Goal: Task Accomplishment & Management: Use online tool/utility

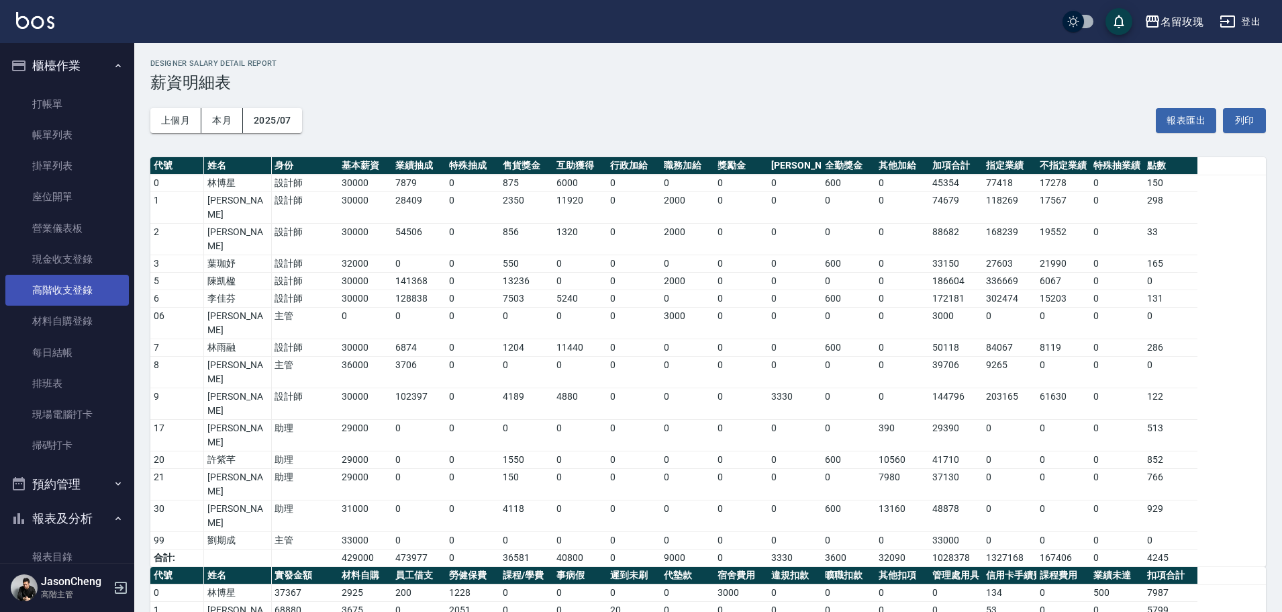
click at [67, 294] on link "高階收支登錄" at bounding box center [67, 290] width 124 height 31
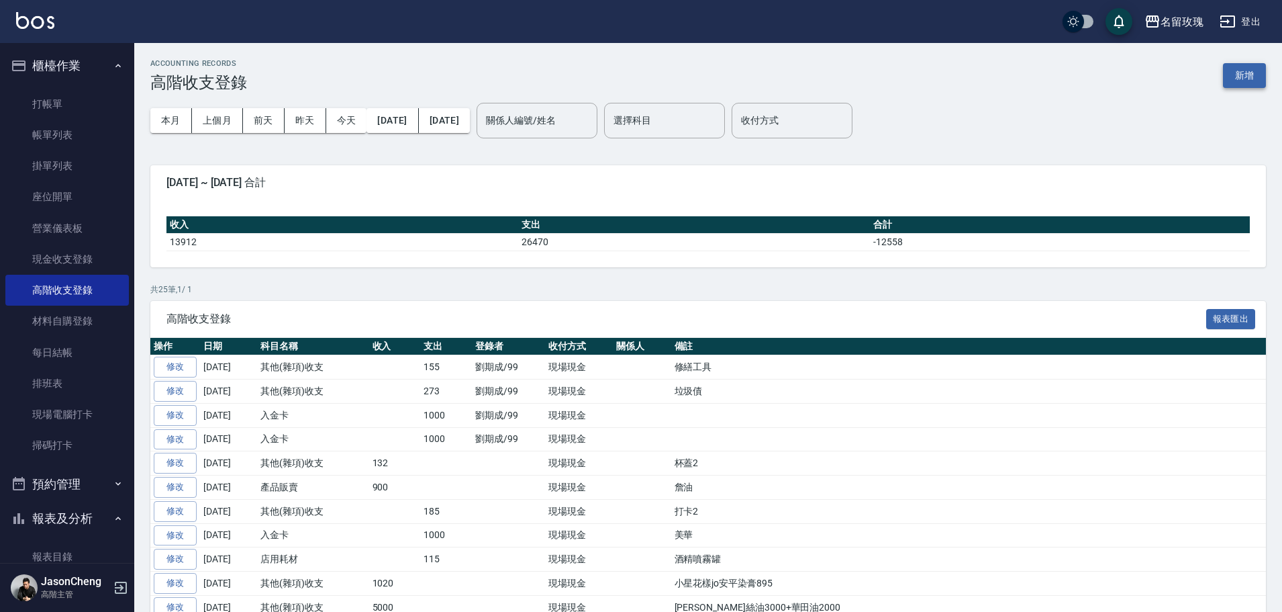
click at [1249, 78] on button "新增" at bounding box center [1244, 75] width 43 height 25
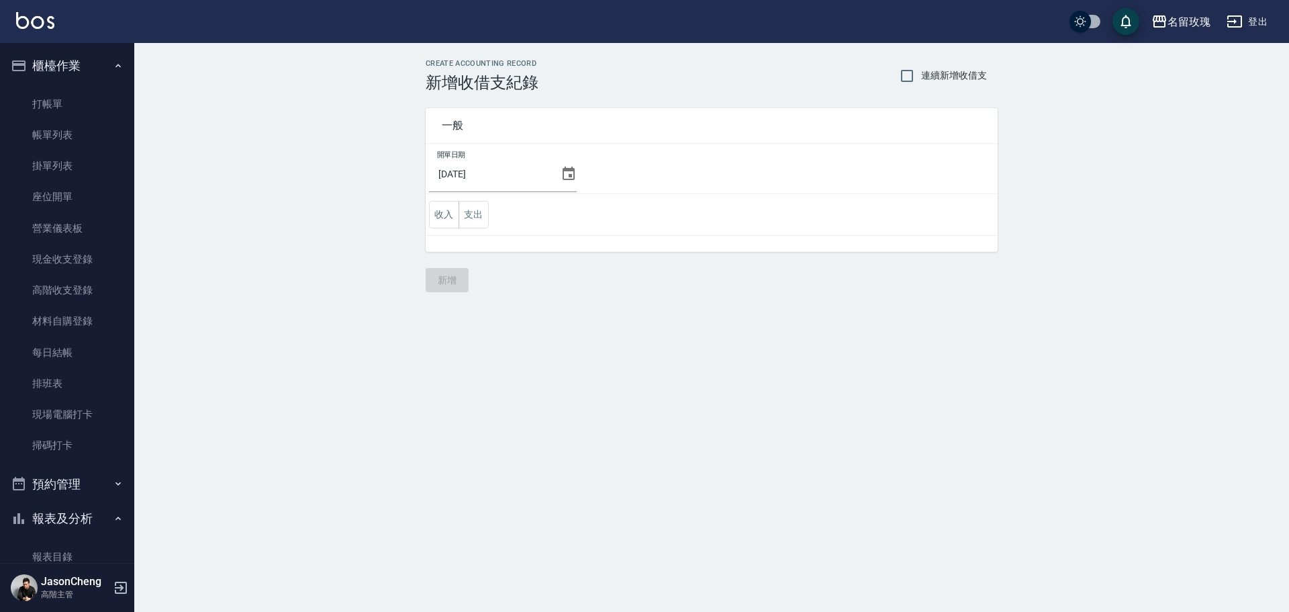
click at [563, 174] on icon at bounding box center [569, 174] width 16 height 16
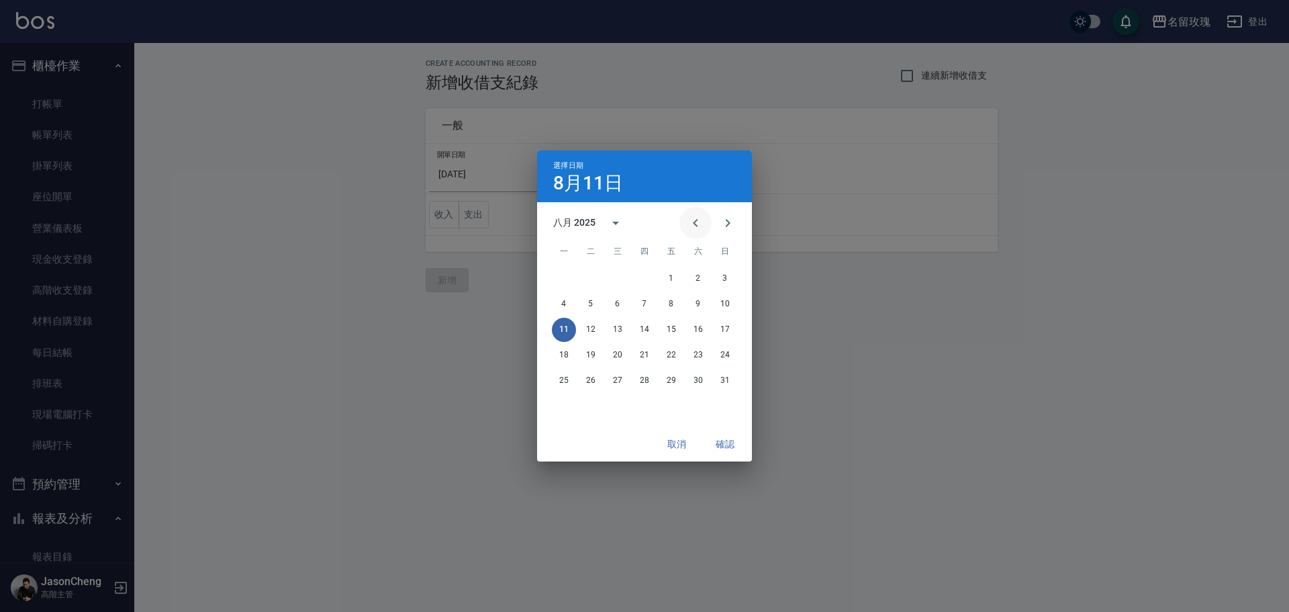
click at [693, 228] on icon "Previous month" at bounding box center [695, 223] width 16 height 16
click at [640, 383] on button "31" at bounding box center [644, 381] width 24 height 24
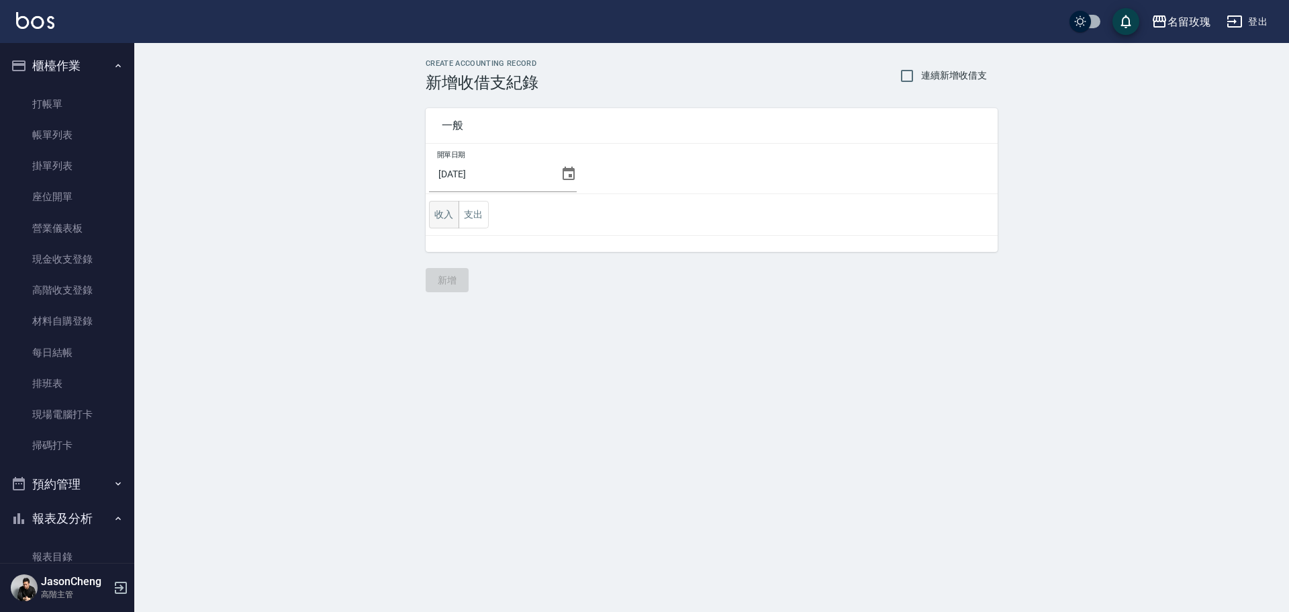
click at [445, 219] on button "收入" at bounding box center [444, 215] width 30 height 28
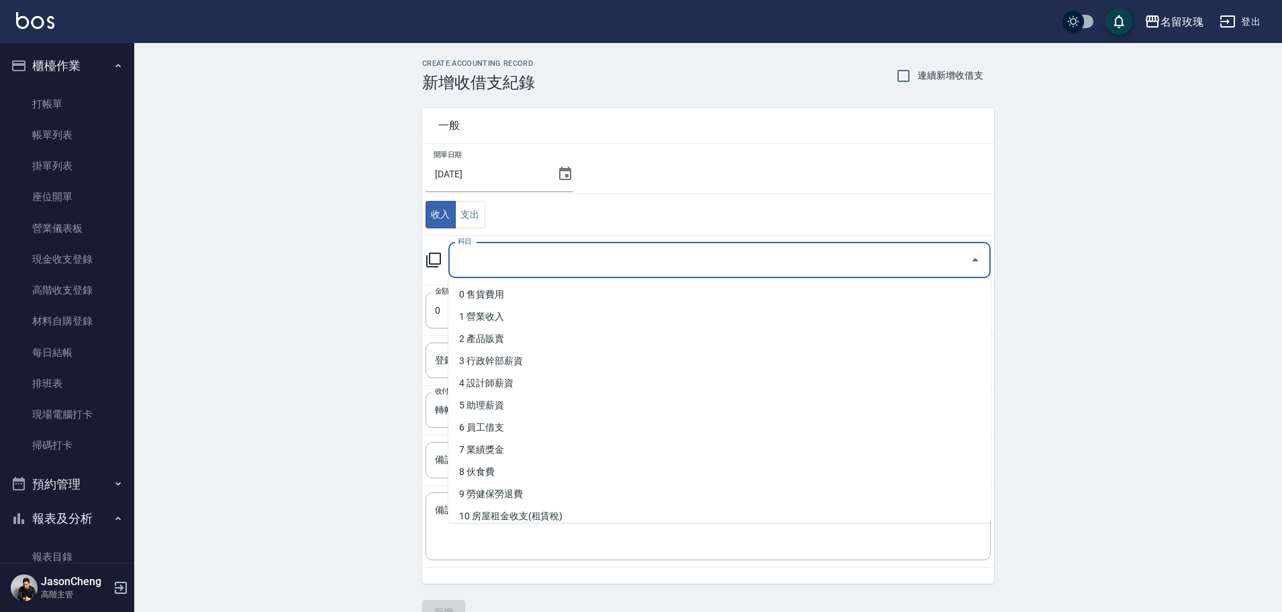
click at [491, 256] on input "科目" at bounding box center [709, 259] width 510 height 23
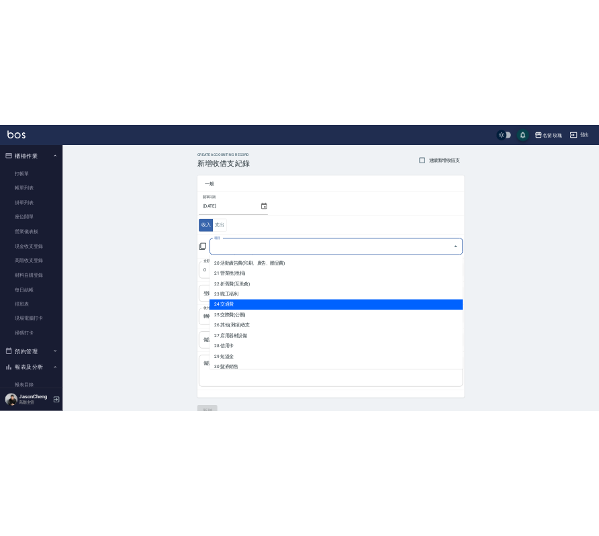
scroll to position [542, 0]
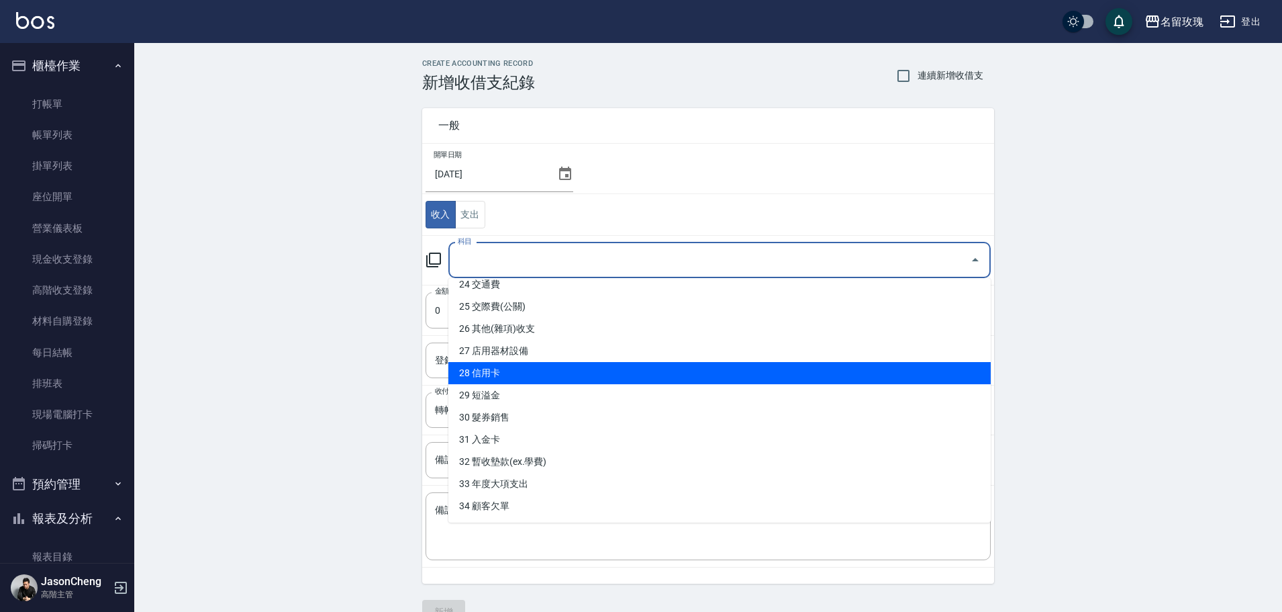
click at [512, 379] on li "28 信用卡" at bounding box center [719, 373] width 542 height 22
type input "28 信用卡"
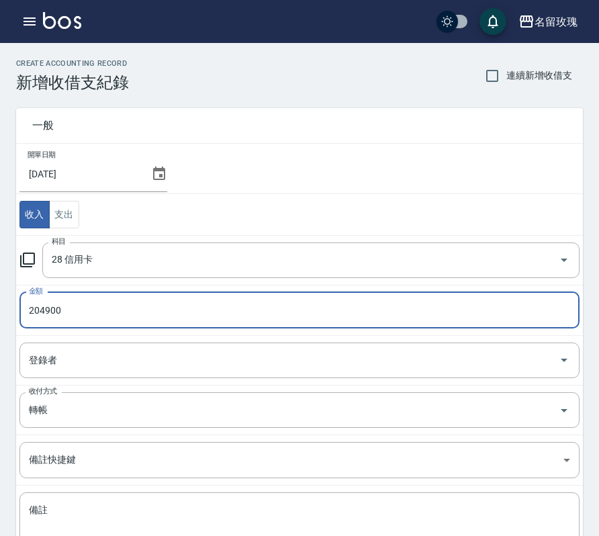
type input "204900"
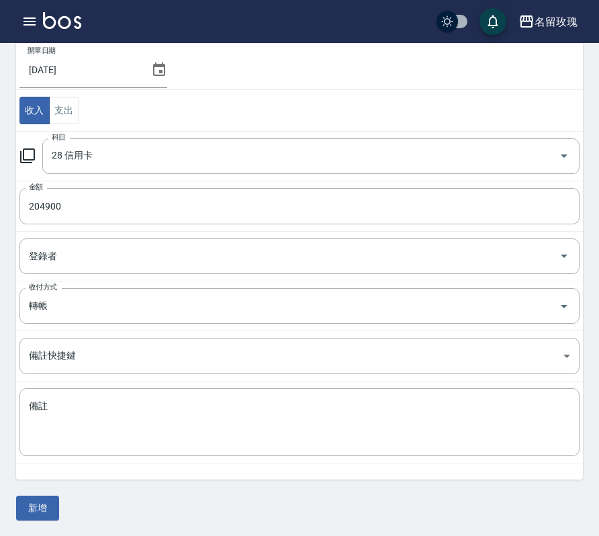
scroll to position [105, 0]
click at [28, 510] on button "新增" at bounding box center [37, 507] width 43 height 25
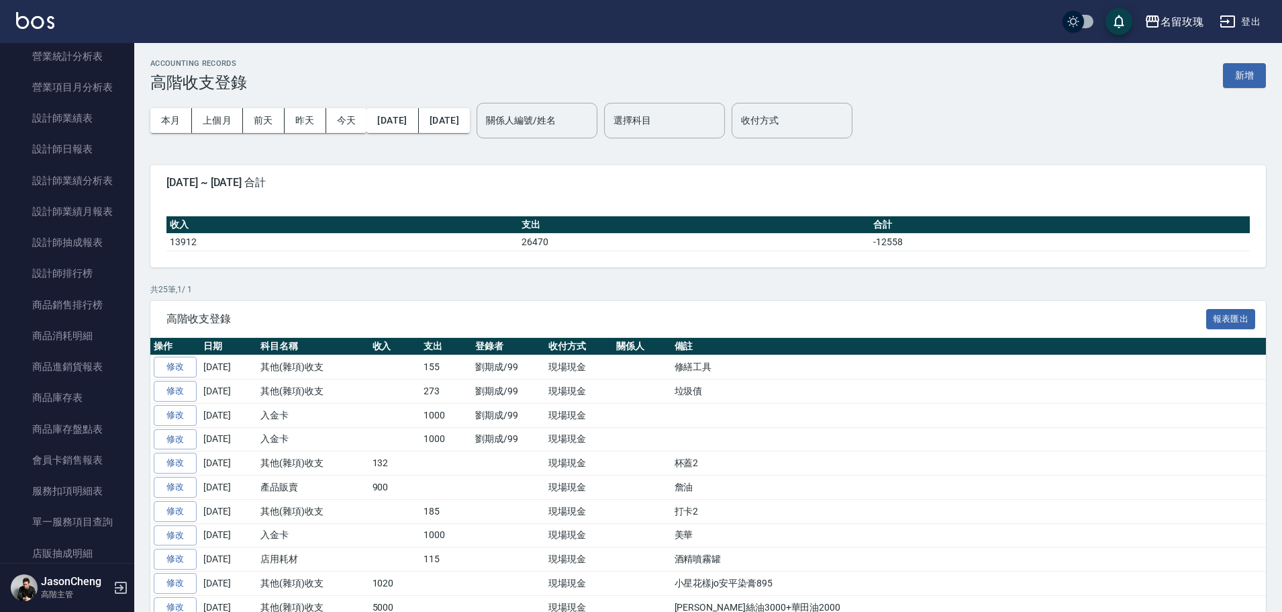
scroll to position [1276, 0]
click at [46, 429] on link "費用分析表" at bounding box center [67, 429] width 124 height 31
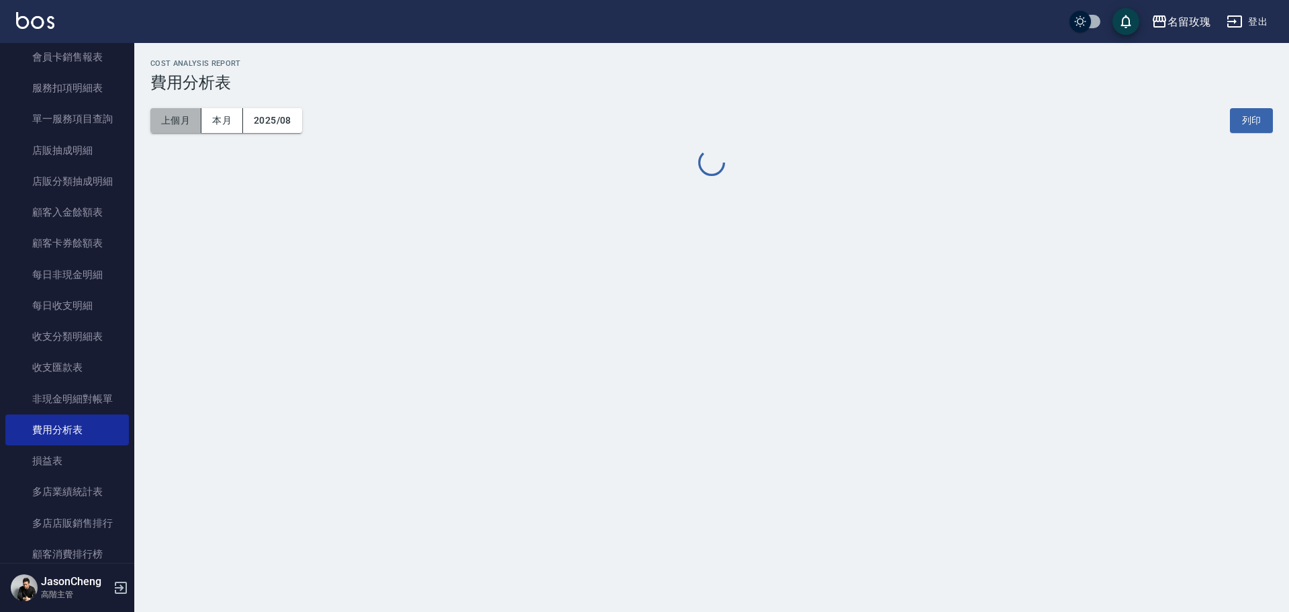
click at [172, 126] on button "上個月" at bounding box center [175, 120] width 51 height 25
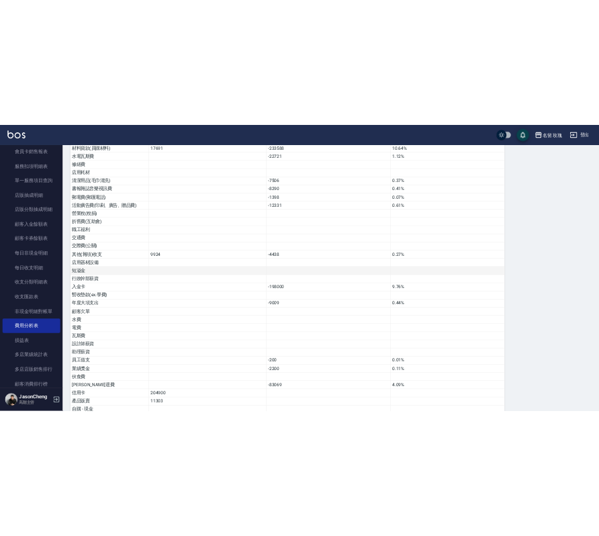
scroll to position [729, 0]
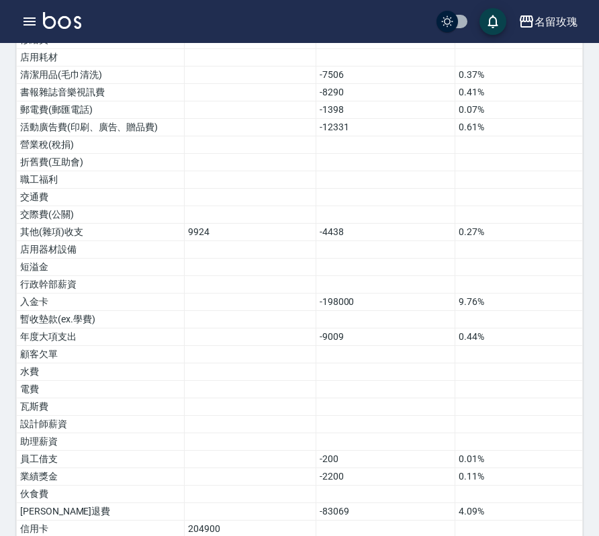
click at [534, 129] on div "費用分析表 報表匯出 加項 扣項 總佔比 營業收入 1899679 93.63% 店販收入 129229 6.37% 卡券販賣(先入業績) 第三方卡券 - L…" at bounding box center [299, 24] width 567 height 1199
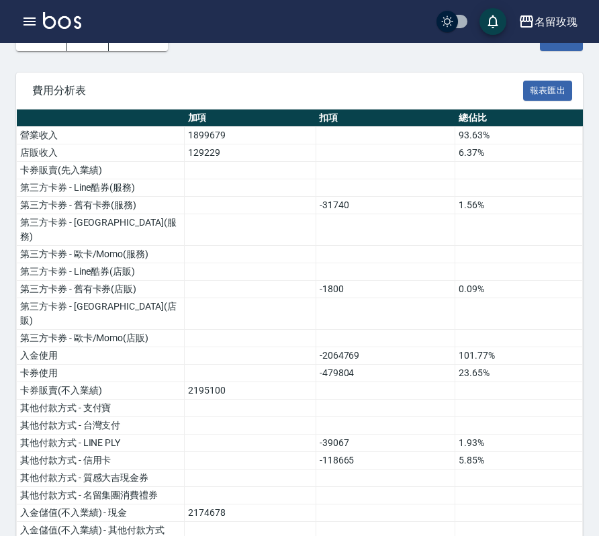
scroll to position [0, 0]
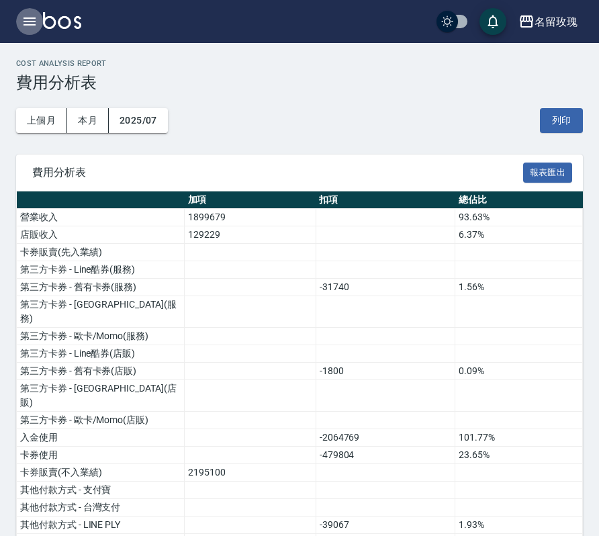
click at [25, 22] on icon "button" at bounding box center [29, 21] width 12 height 8
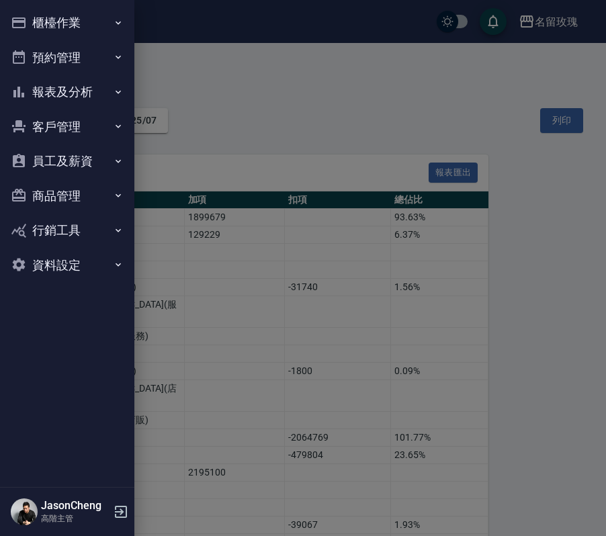
click at [72, 23] on button "櫃檯作業" at bounding box center [67, 22] width 124 height 35
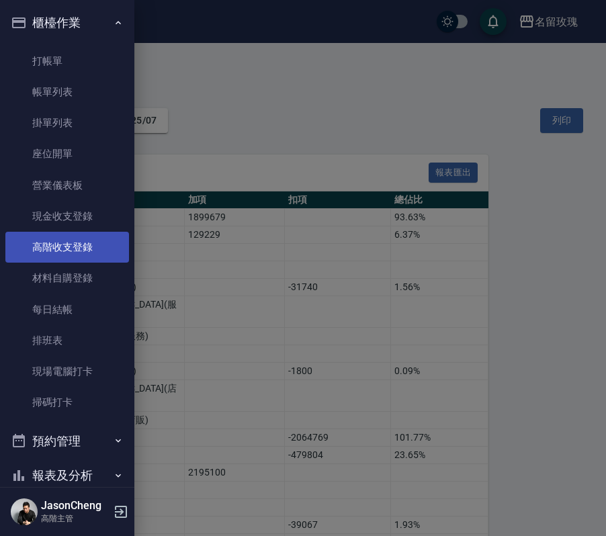
click at [70, 245] on link "高階收支登錄" at bounding box center [67, 247] width 124 height 31
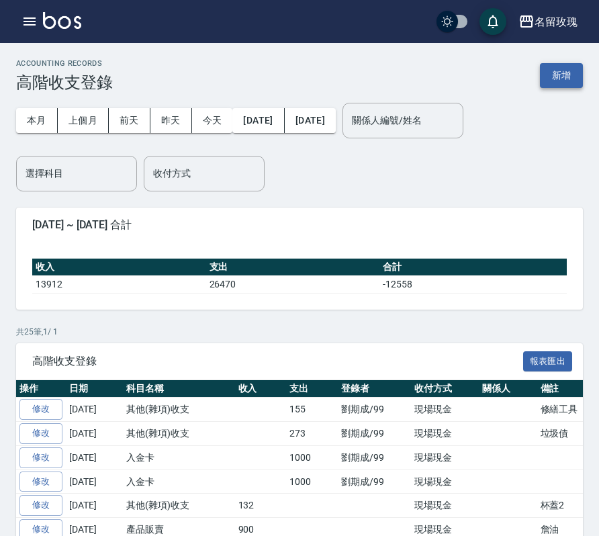
click at [559, 71] on button "新增" at bounding box center [561, 75] width 43 height 25
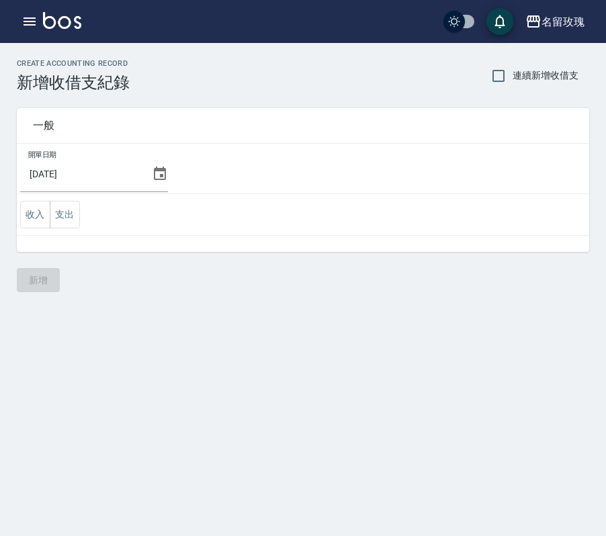
click at [152, 172] on icon at bounding box center [160, 174] width 16 height 16
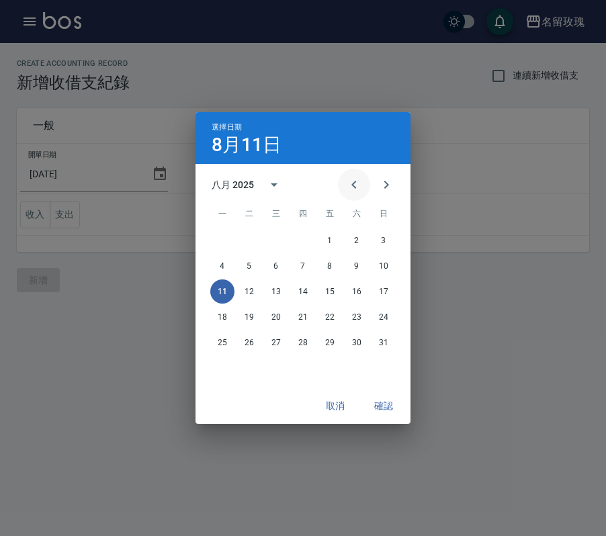
click at [348, 185] on icon "Previous month" at bounding box center [354, 185] width 16 height 16
click at [299, 340] on button "31" at bounding box center [303, 342] width 24 height 24
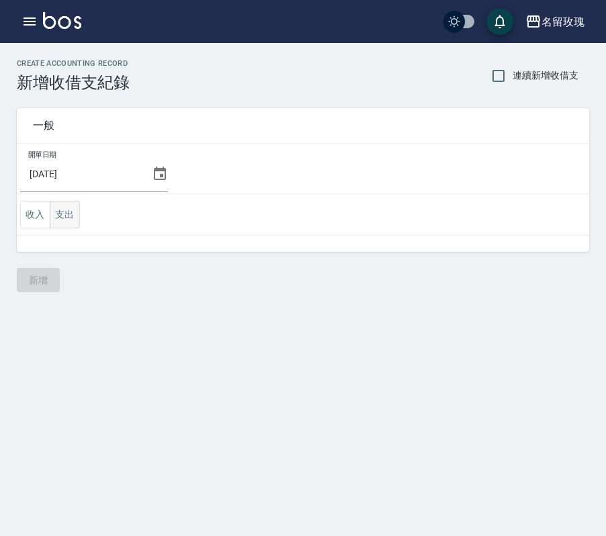
click at [65, 212] on button "支出" at bounding box center [65, 215] width 30 height 28
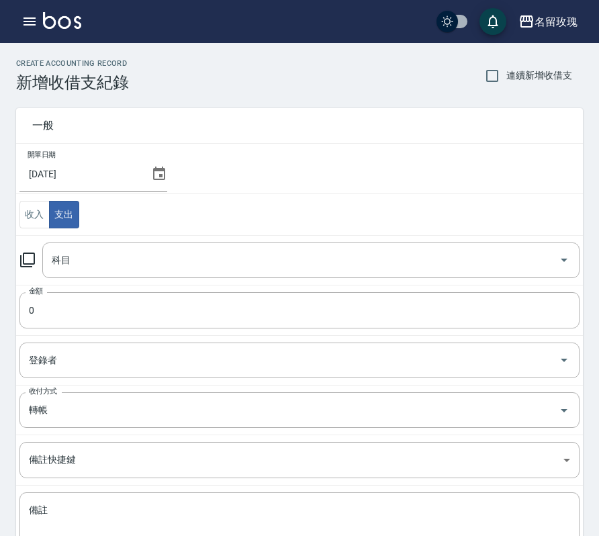
click at [80, 282] on td "科目 科目" at bounding box center [299, 260] width 567 height 50
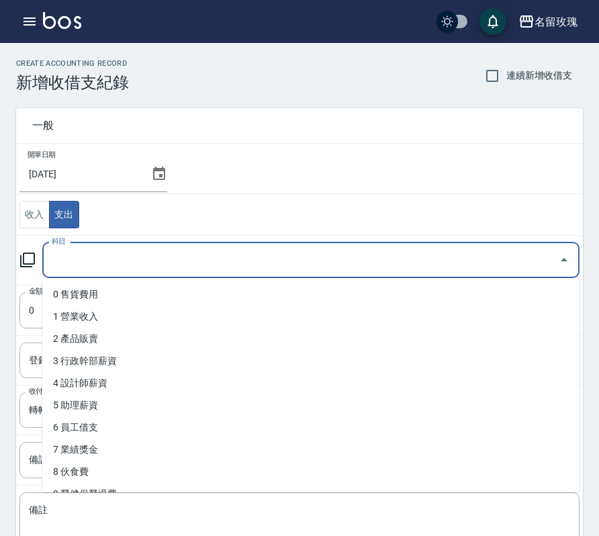
click at [89, 265] on input "科目" at bounding box center [300, 259] width 505 height 23
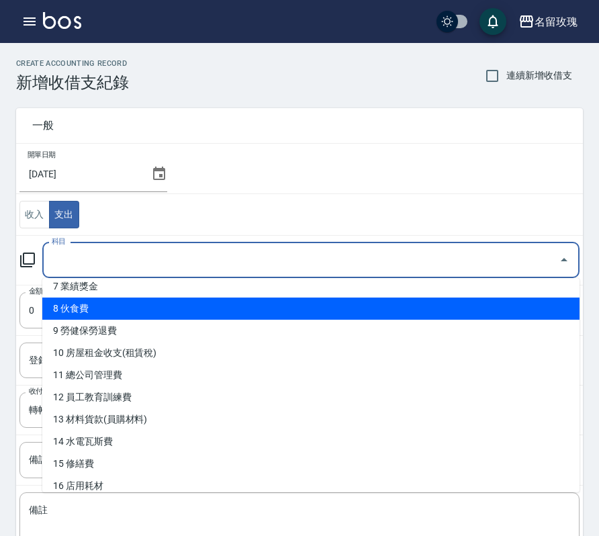
scroll to position [336, 0]
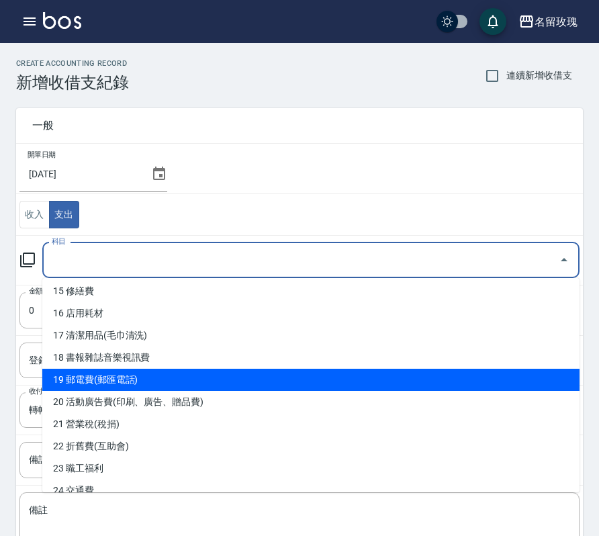
click at [119, 378] on li "19 郵電費(郵匯電話)" at bounding box center [310, 380] width 537 height 22
type input "19 郵電費(郵匯電話)"
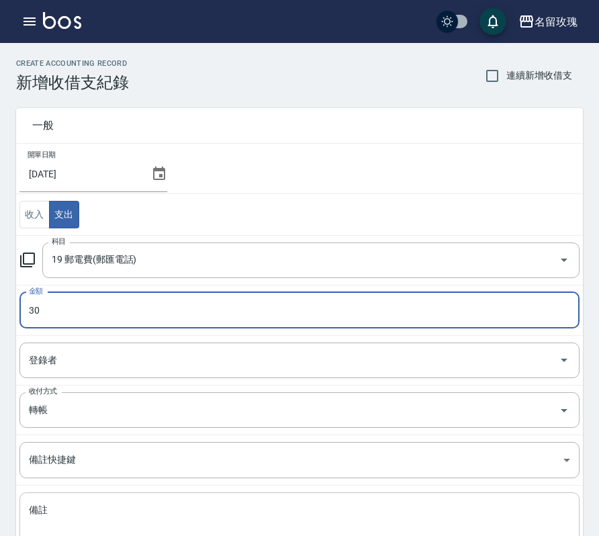
type input "30"
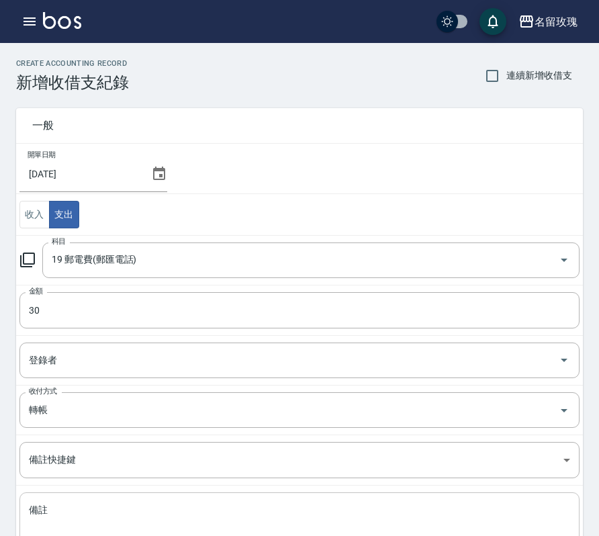
click at [95, 498] on div "x 備註" at bounding box center [299, 526] width 560 height 68
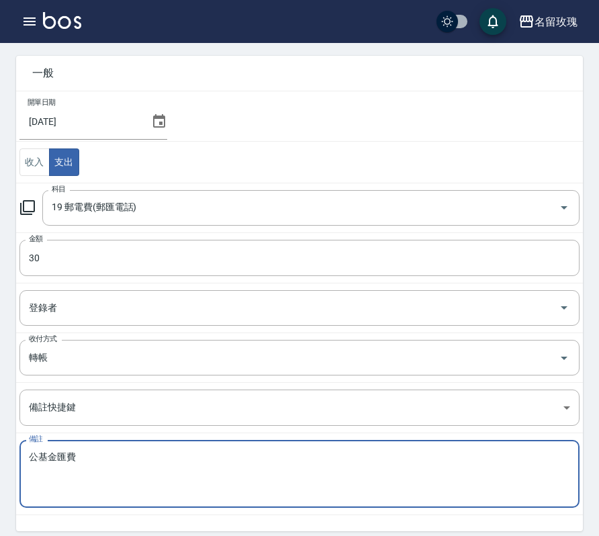
scroll to position [105, 0]
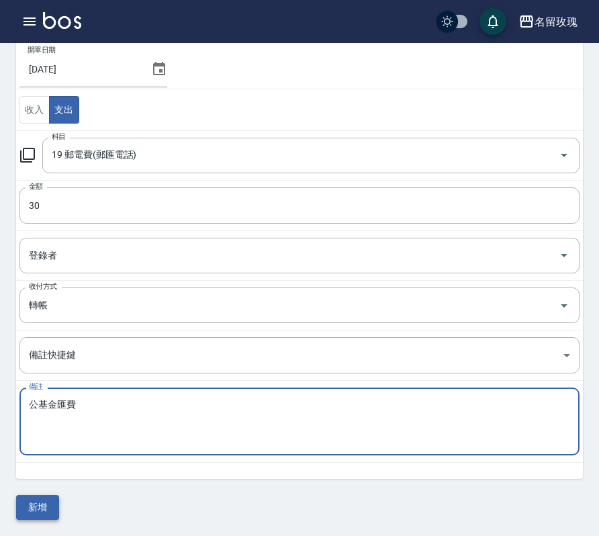
type textarea "公基金匯費"
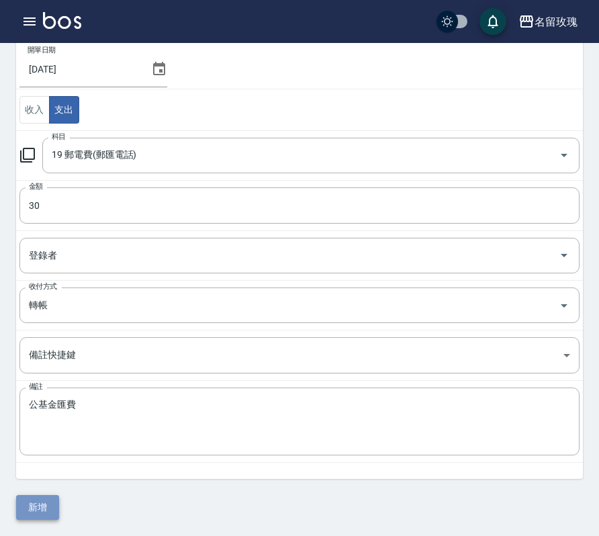
click at [52, 503] on button "新增" at bounding box center [37, 507] width 43 height 25
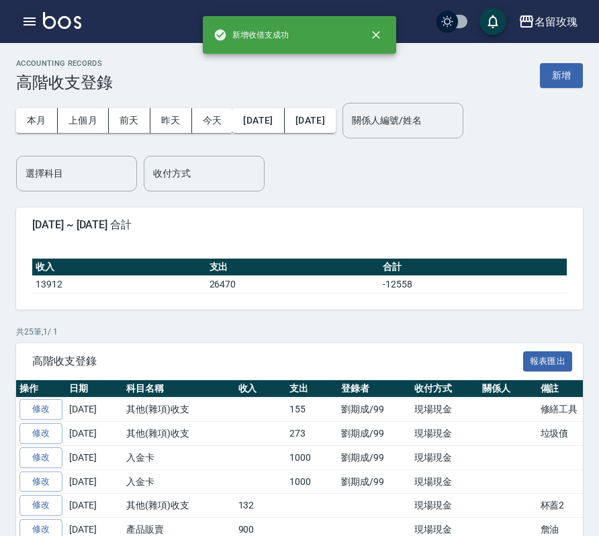
click at [27, 21] on icon "button" at bounding box center [29, 21] width 12 height 8
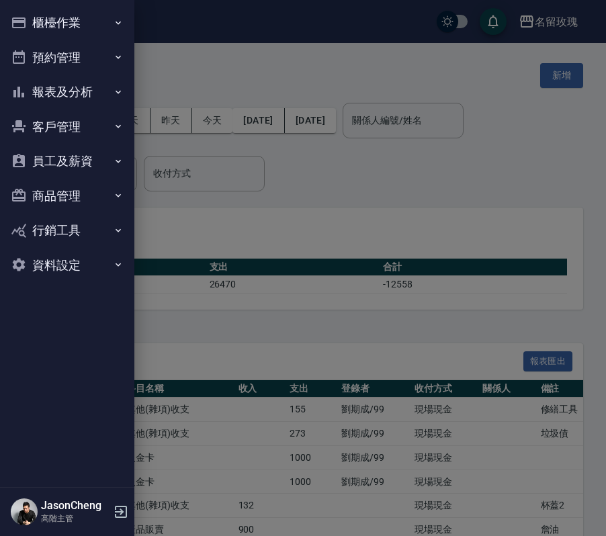
click at [62, 83] on button "報表及分析" at bounding box center [67, 92] width 124 height 35
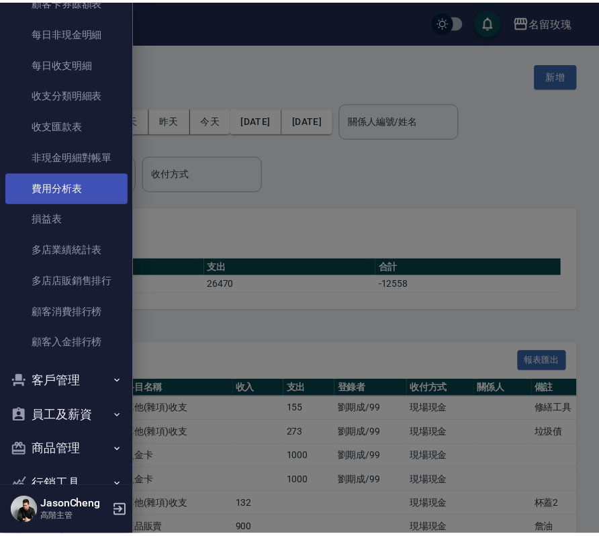
scroll to position [1157, 0]
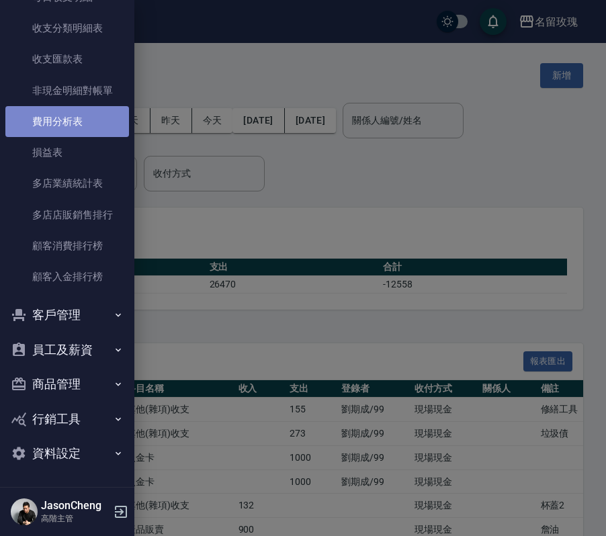
click at [73, 124] on link "費用分析表" at bounding box center [67, 121] width 124 height 31
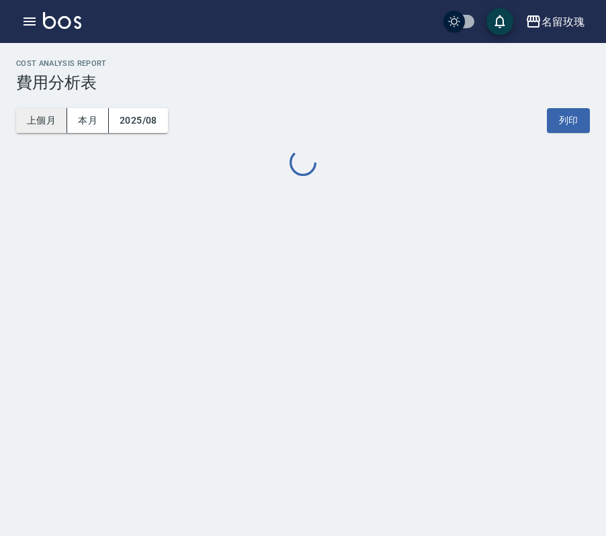
click at [55, 119] on button "上個月" at bounding box center [41, 120] width 51 height 25
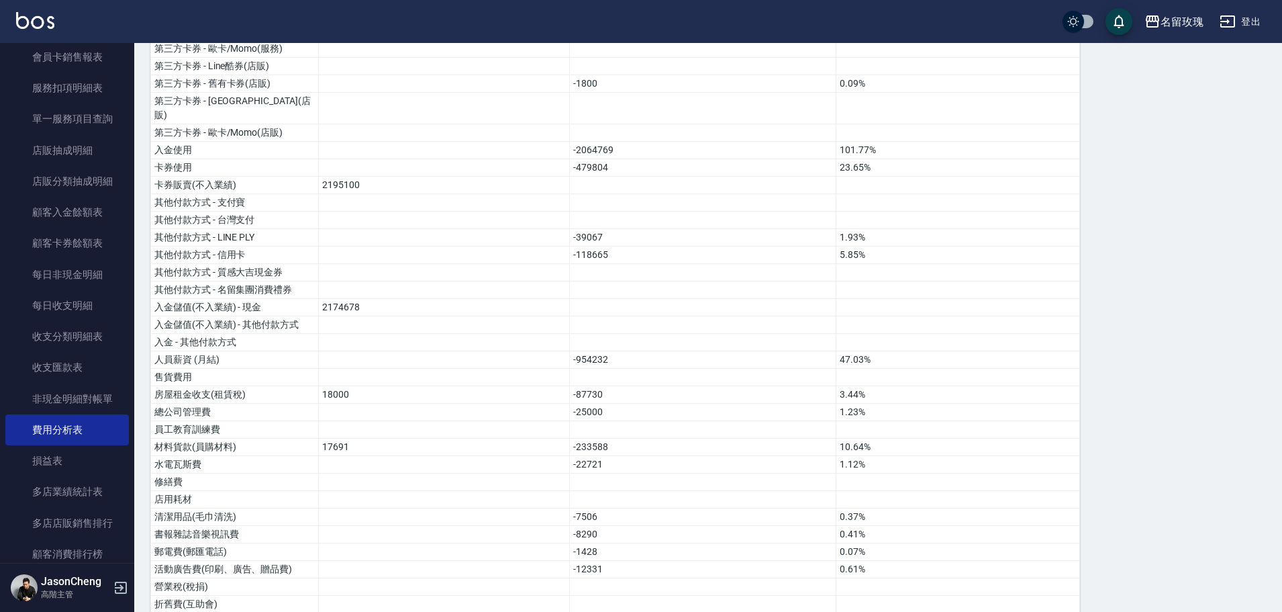
scroll to position [192, 0]
